Goal: Use online tool/utility: Utilize a website feature to perform a specific function

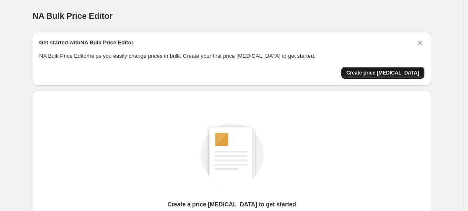
click at [378, 76] on span "Create price [MEDICAL_DATA]" at bounding box center [383, 73] width 73 height 7
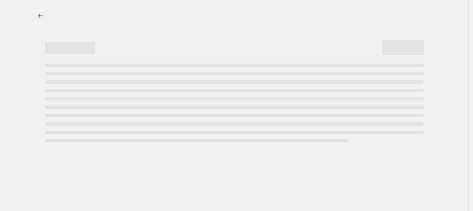
select select "percentage"
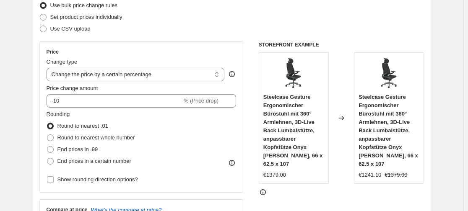
scroll to position [111, 0]
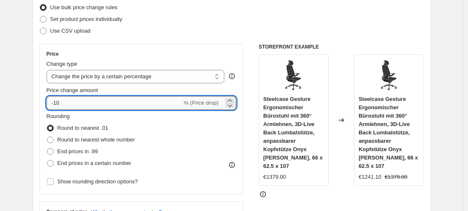
click at [89, 104] on input "-10" at bounding box center [115, 103] width 136 height 13
type input "-1"
type input "-35"
click at [51, 153] on span at bounding box center [50, 152] width 7 height 7
click at [47, 149] on input "End prices in .99" at bounding box center [47, 149] width 0 height 0
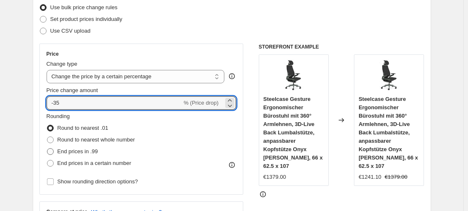
radio input "true"
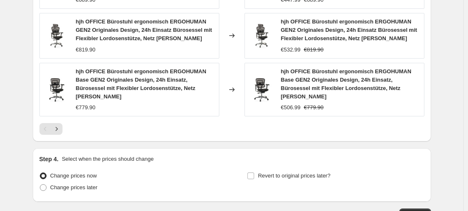
scroll to position [692, 0]
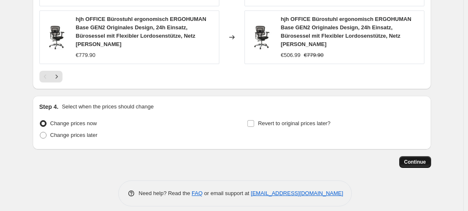
click at [410, 159] on span "Continue" at bounding box center [416, 162] width 22 height 7
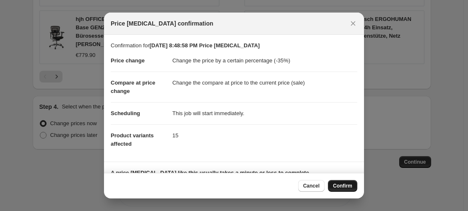
click at [349, 185] on span "Confirm" at bounding box center [342, 186] width 19 height 7
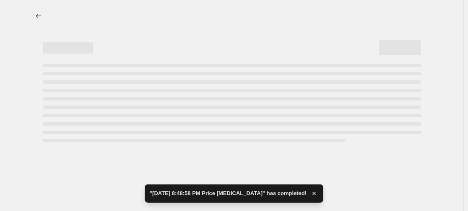
select select "percentage"
